Goal: Information Seeking & Learning: Understand process/instructions

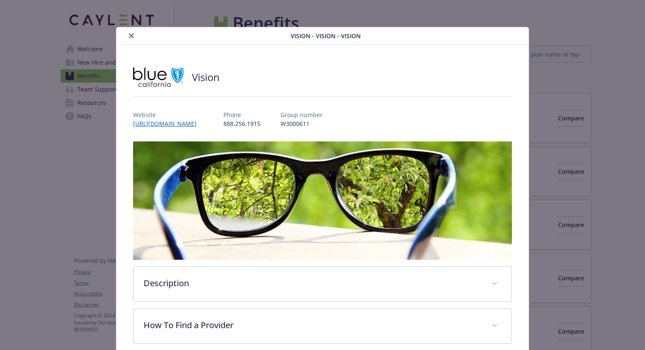
scroll to position [448, 0]
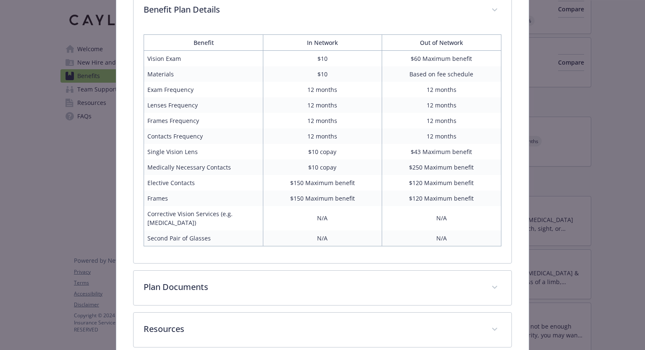
drag, startPoint x: 50, startPoint y: 182, endPoint x: 54, endPoint y: 162, distance: 20.9
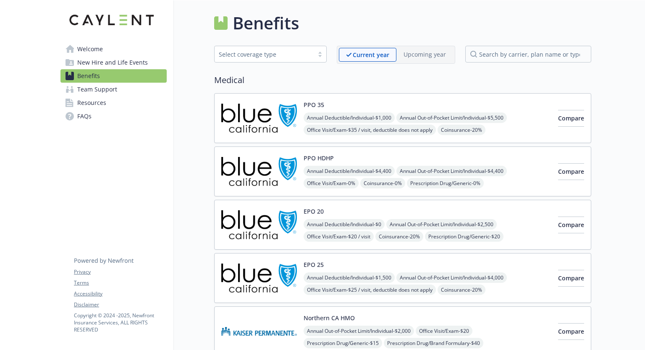
click at [98, 61] on span "New Hire and Life Events" at bounding box center [112, 62] width 71 height 13
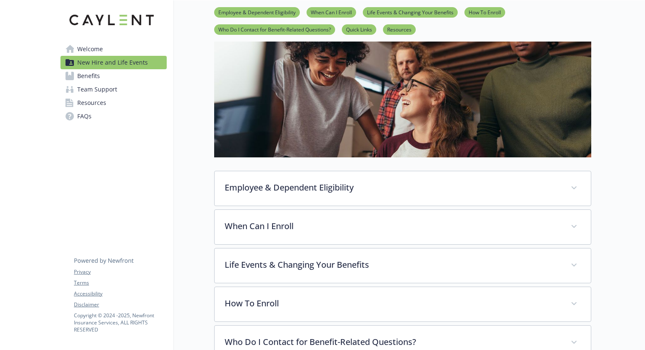
scroll to position [126, 0]
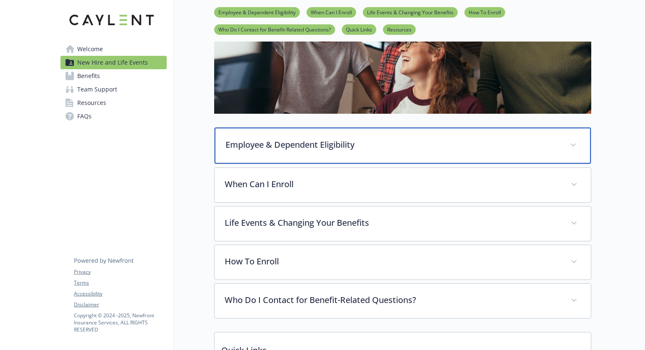
click at [358, 144] on p "Employee & Dependent Eligibility" at bounding box center [393, 145] width 334 height 13
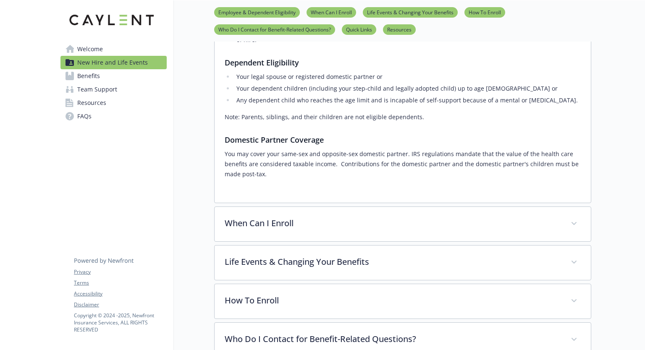
scroll to position [294, 0]
